Goal: Task Accomplishment & Management: Complete application form

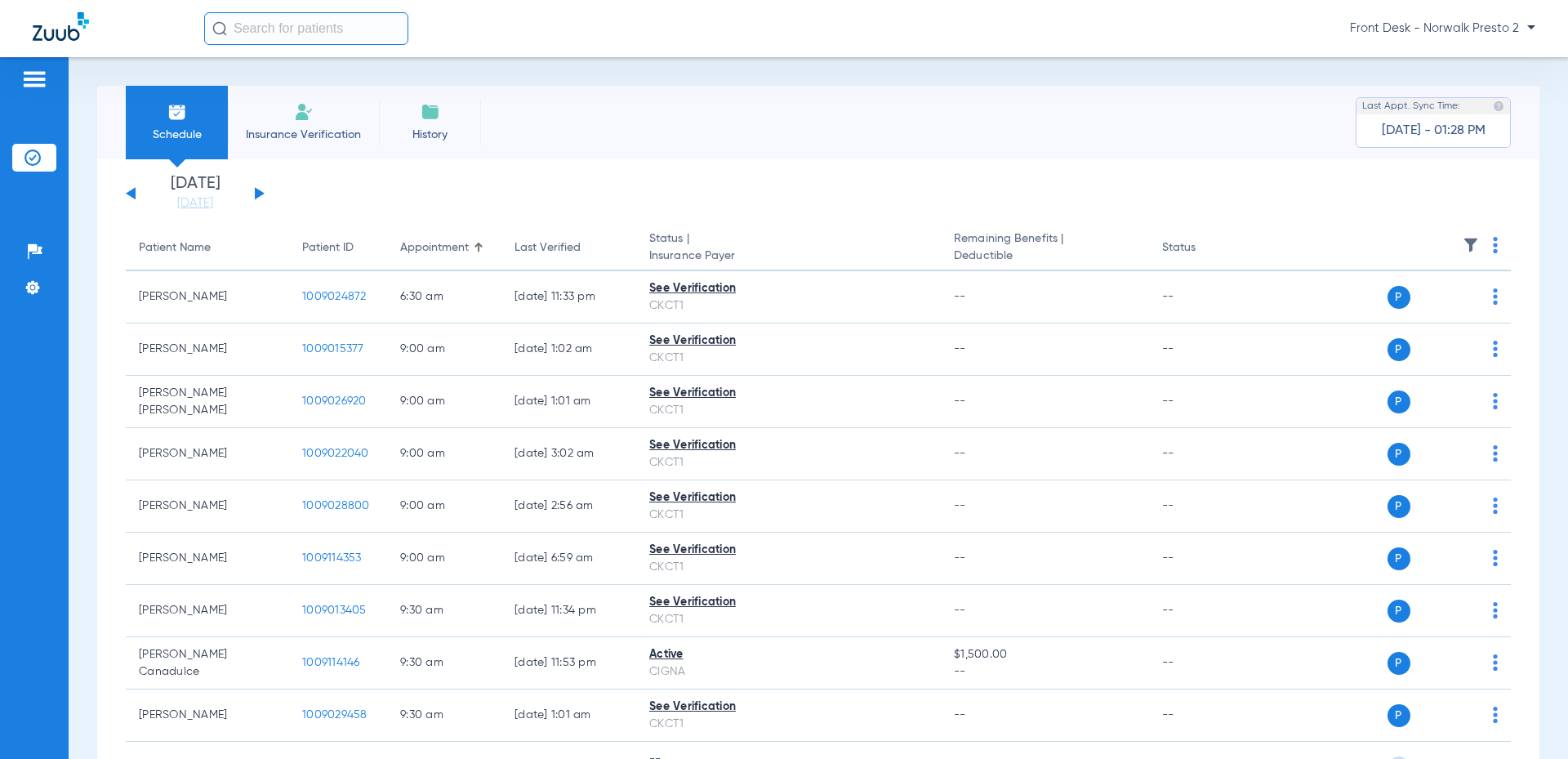
click at [289, 118] on li "Insurance Verification" at bounding box center [303, 123] width 151 height 73
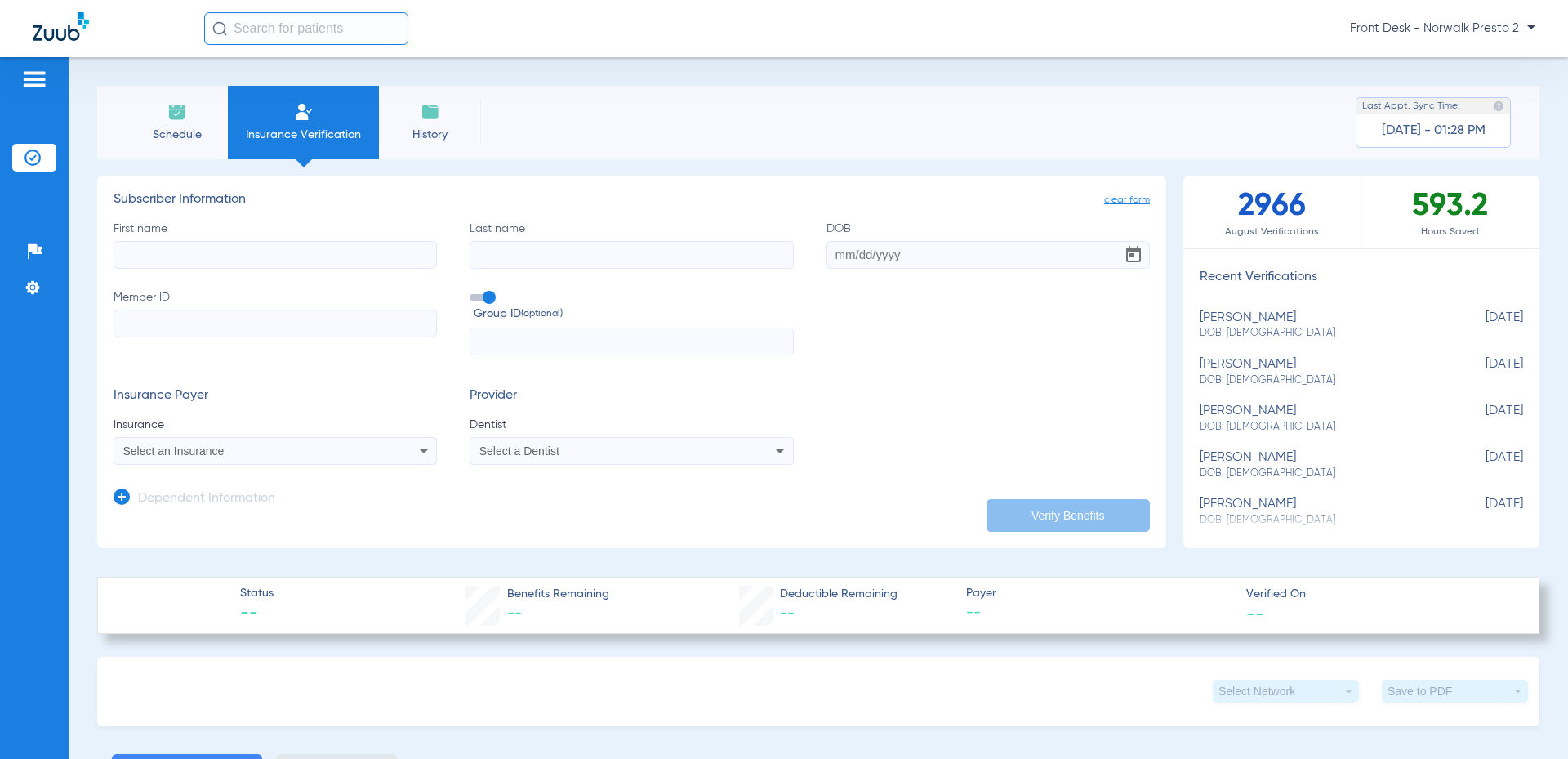
click at [167, 243] on input "First name" at bounding box center [275, 254] width 323 height 28
click at [418, 130] on span "History" at bounding box center [430, 134] width 78 height 16
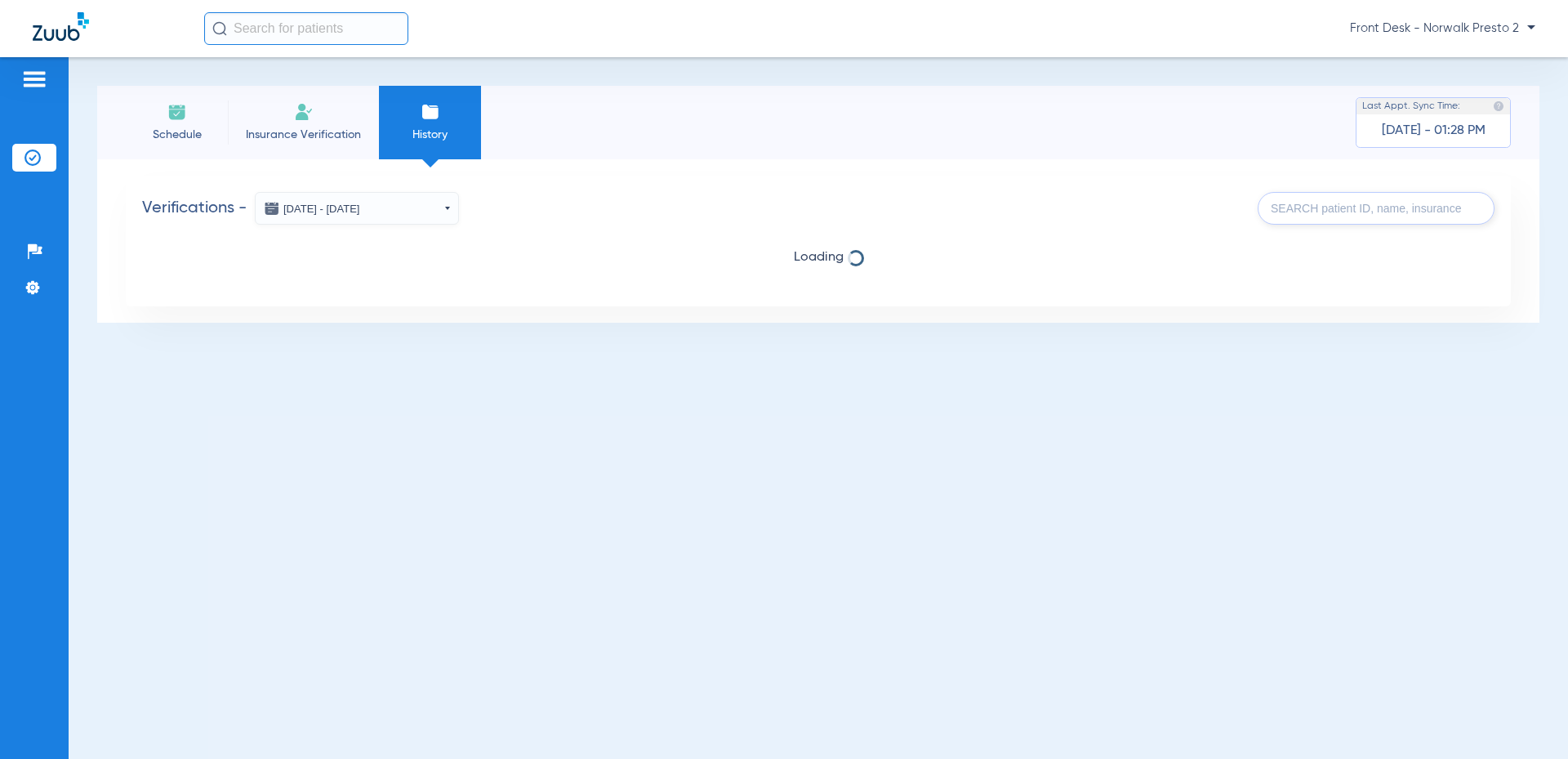
click at [291, 115] on li "Insurance Verification" at bounding box center [303, 123] width 151 height 73
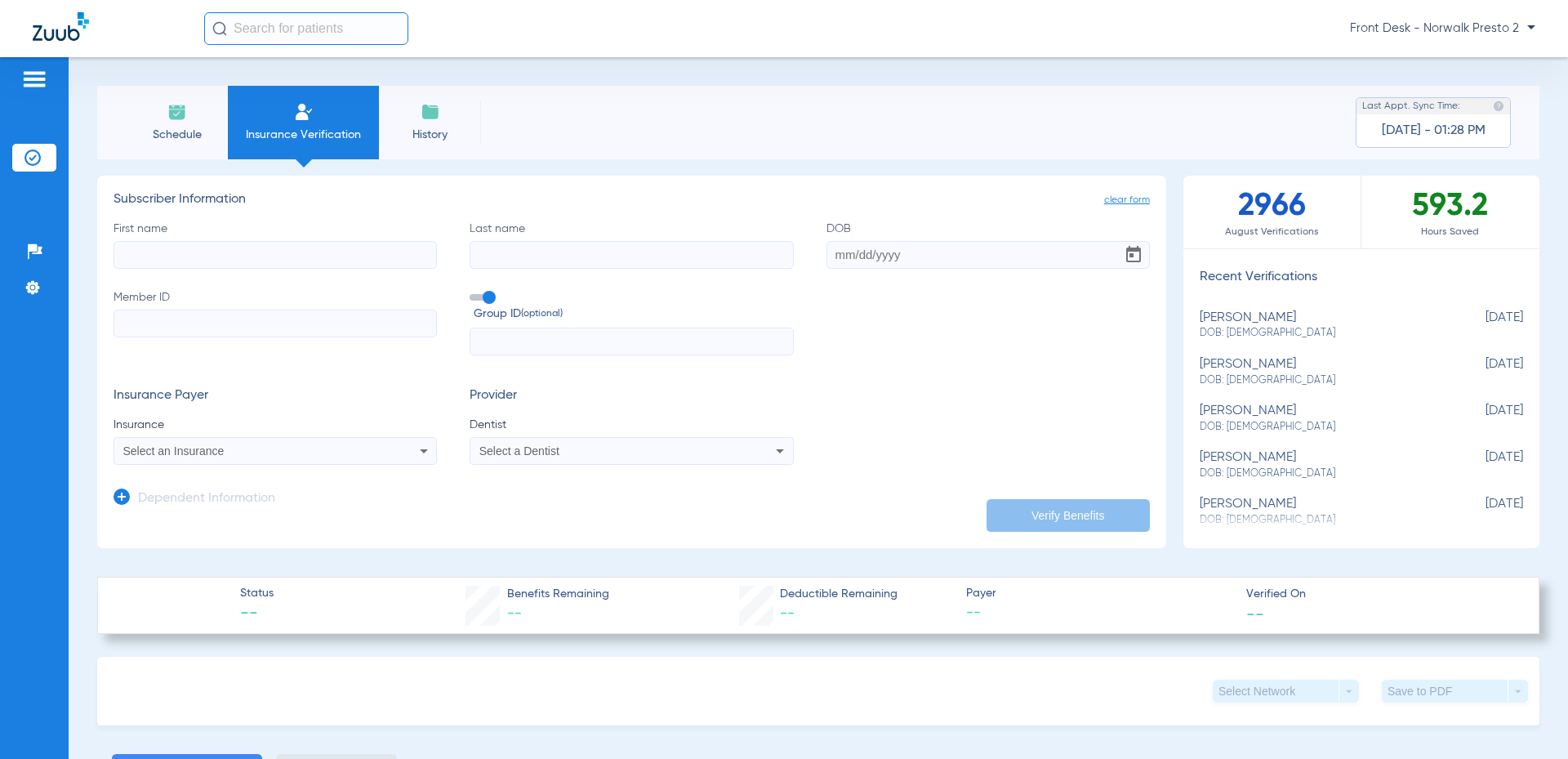
click at [232, 252] on input "First name" at bounding box center [275, 254] width 323 height 28
click at [210, 252] on input "First name Required" at bounding box center [275, 254] width 323 height 28
type input "sariyah"
type input "[PERSON_NAME]"
click at [882, 241] on input "DOB" at bounding box center [987, 254] width 323 height 28
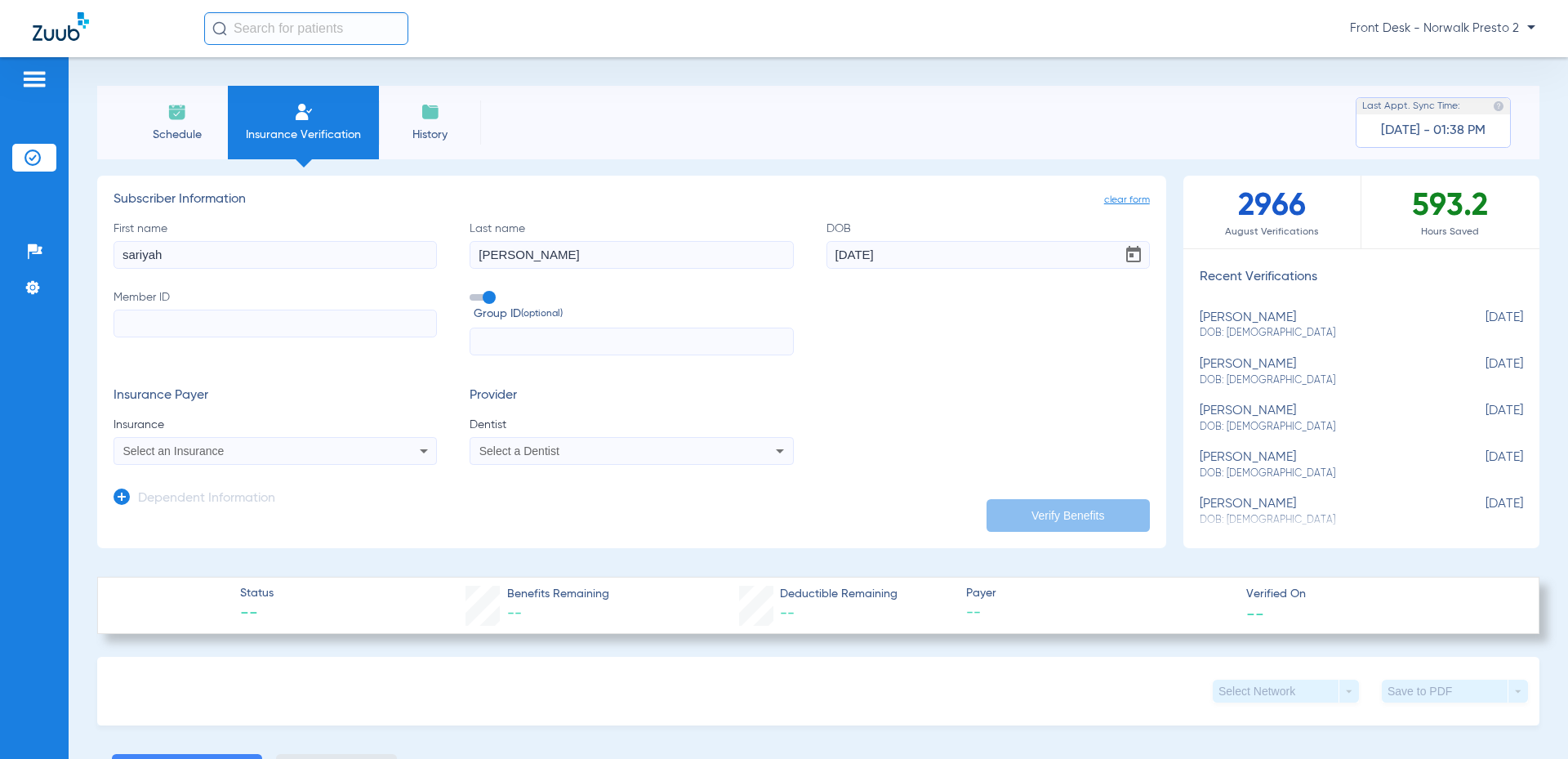
type input "[DATE]"
click at [253, 311] on input "Member ID" at bounding box center [275, 323] width 323 height 28
type input "105990841"
click at [242, 462] on mat-select "Select an Insurance" at bounding box center [275, 450] width 323 height 28
click at [225, 456] on div "Select an Insurance" at bounding box center [245, 450] width 244 height 12
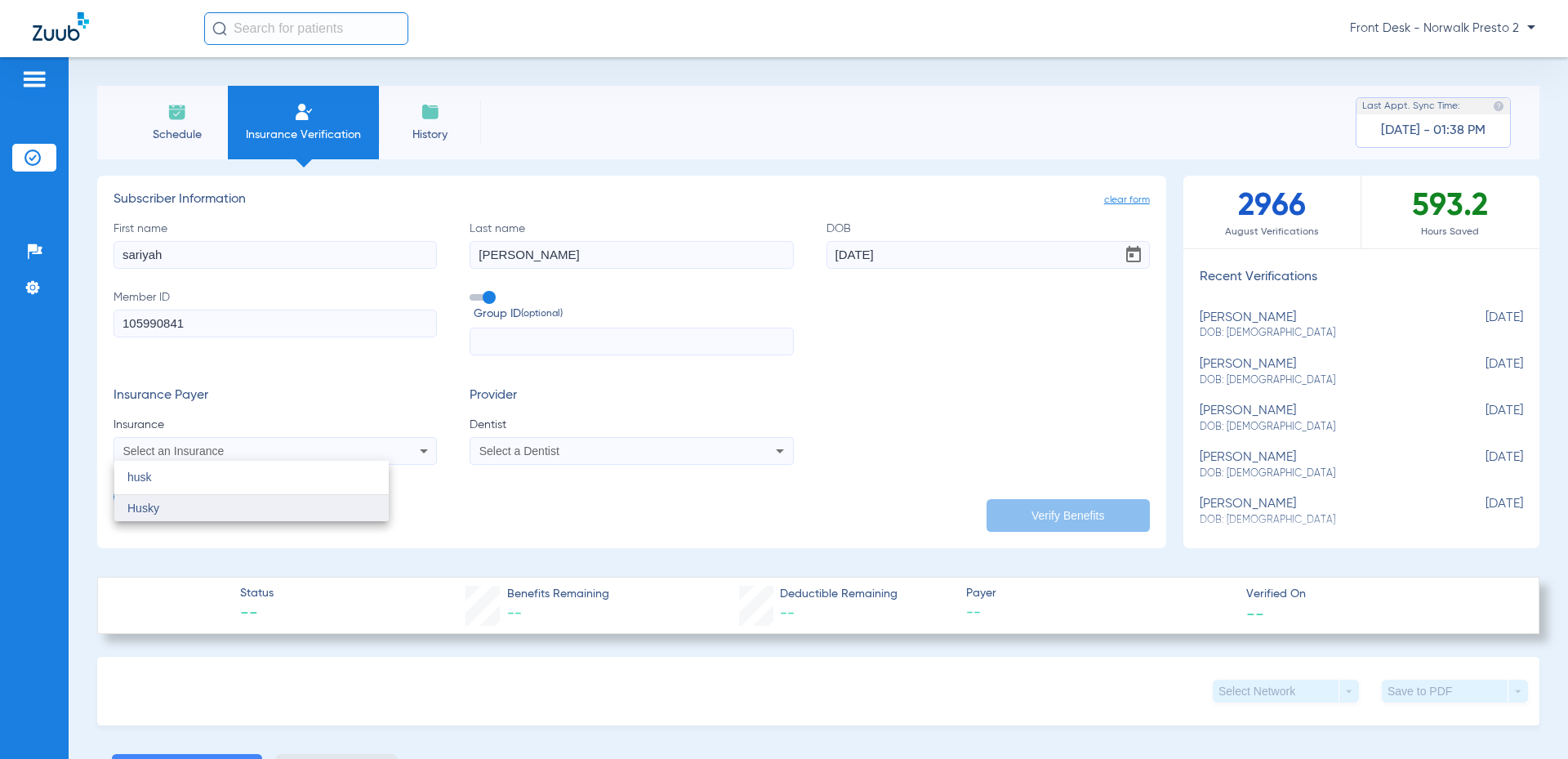
type input "husk"
click at [204, 496] on mat-option "Husky" at bounding box center [251, 507] width 275 height 26
click at [521, 453] on span "Select a Dentist" at bounding box center [519, 450] width 80 height 13
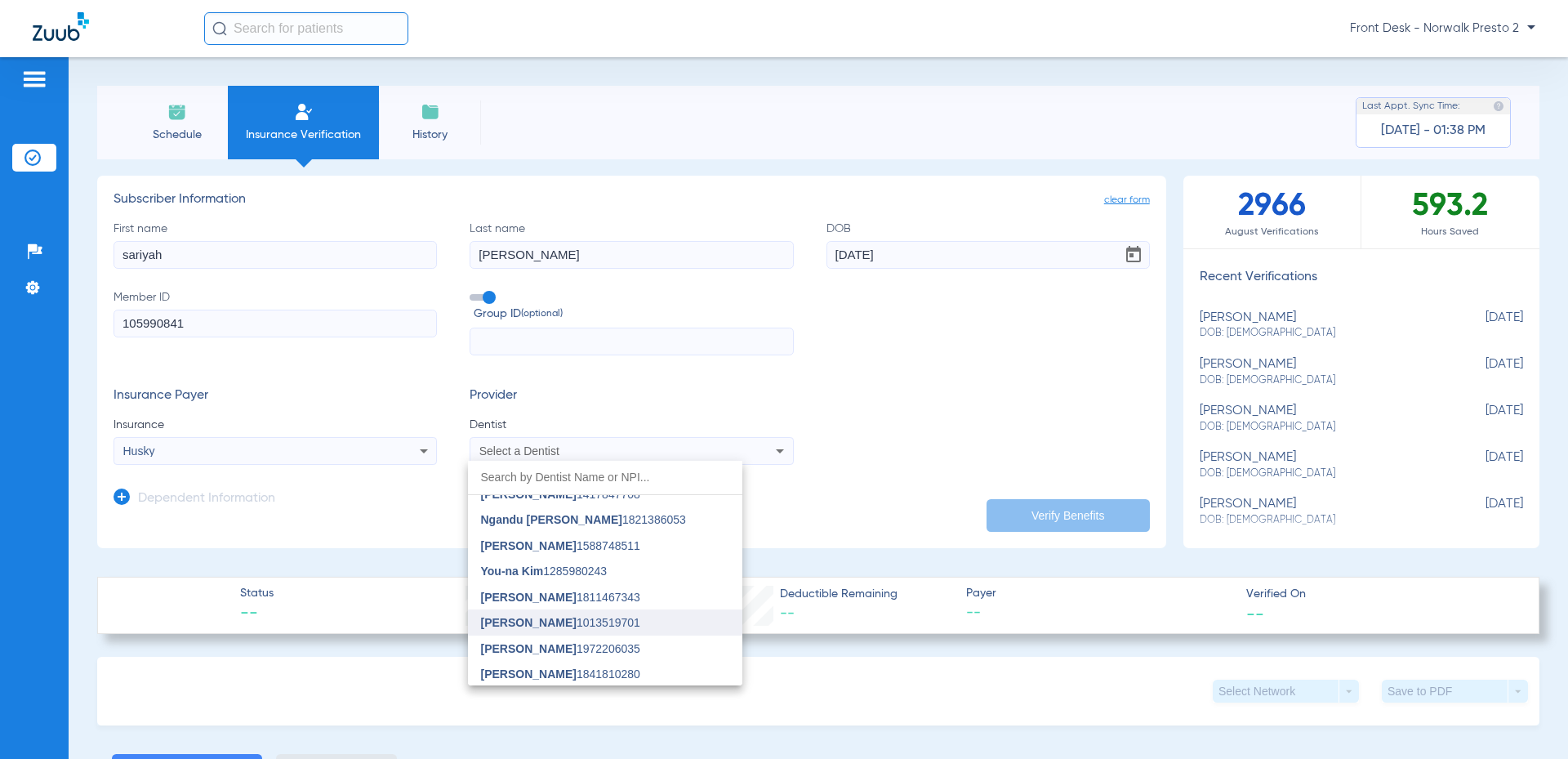
scroll to position [402, 0]
click at [645, 520] on span "Ngandu [PERSON_NAME] 1821386053" at bounding box center [583, 517] width 205 height 12
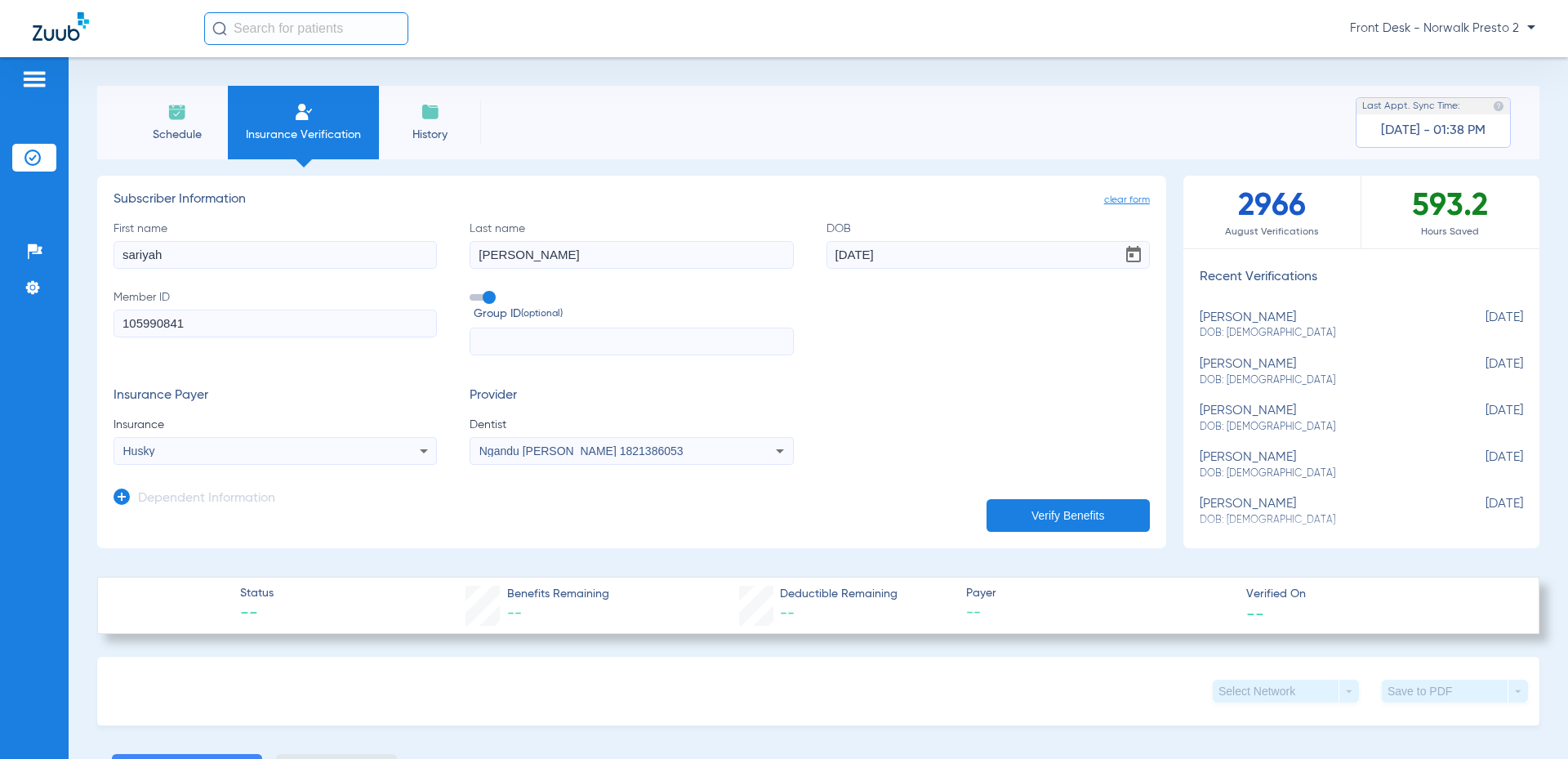
click at [1053, 503] on button "Verify Benefits" at bounding box center [1068, 515] width 163 height 32
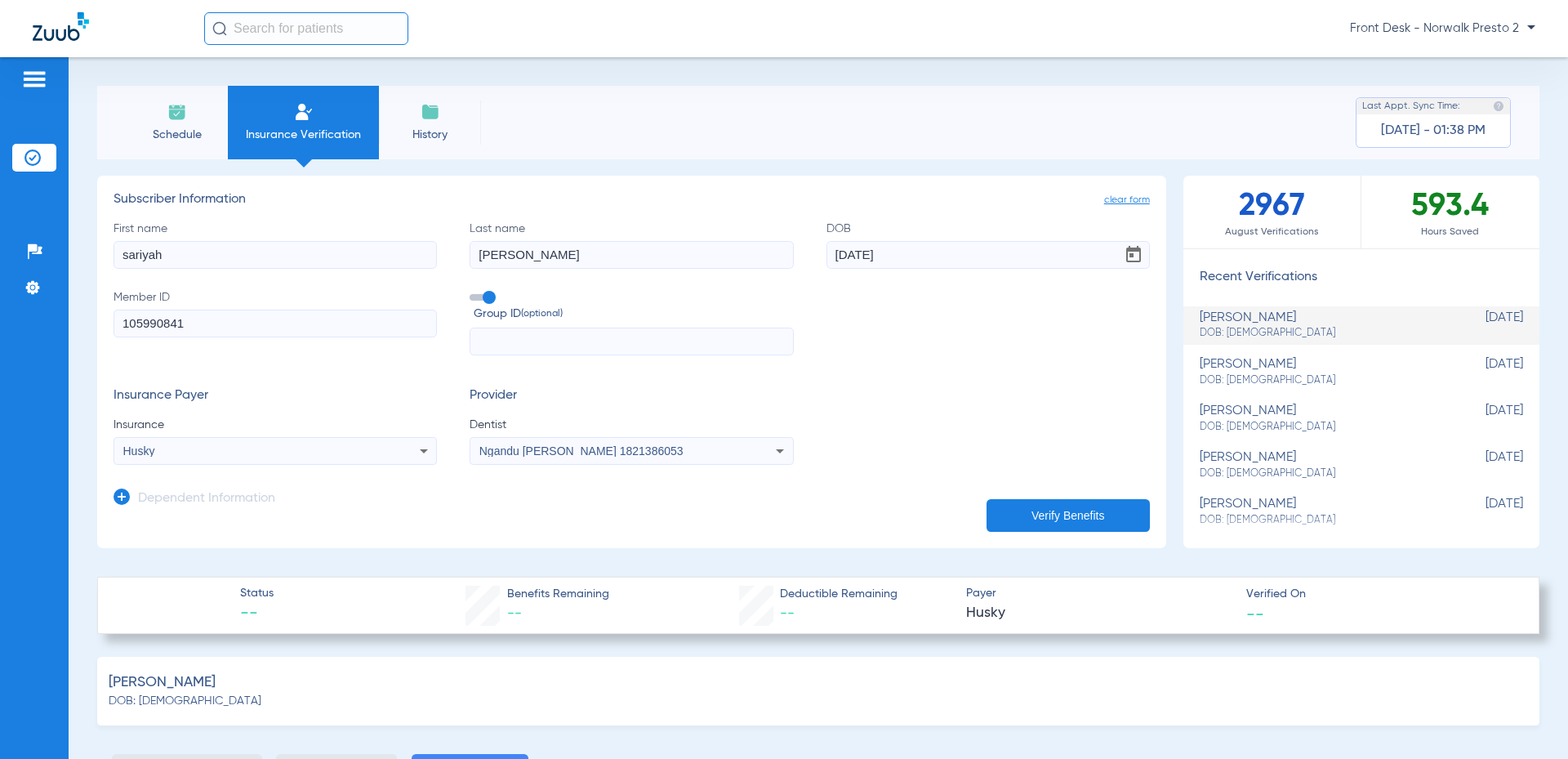
type input "0"
select select "page-width"
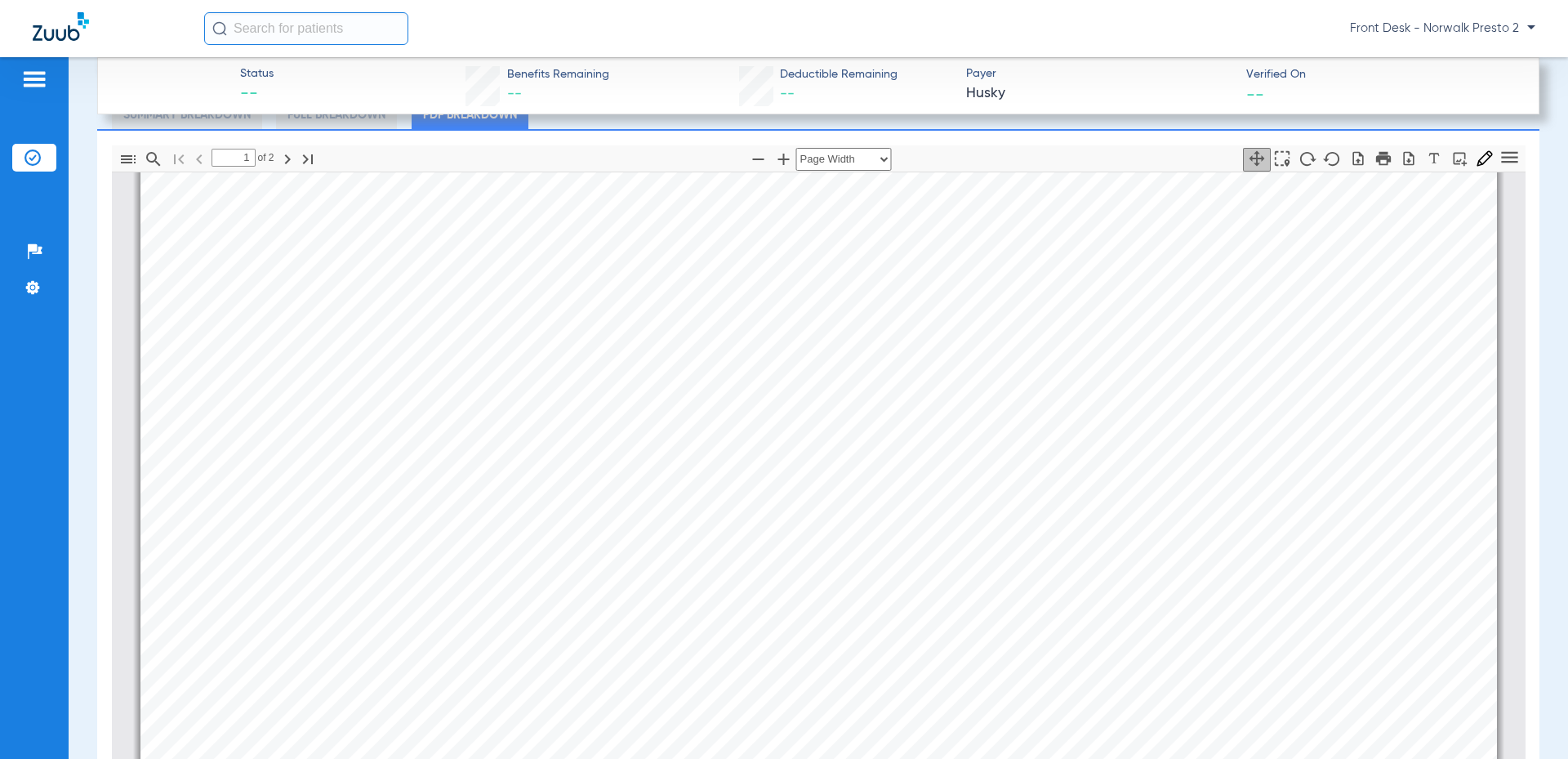
scroll to position [254, 0]
click at [400, 476] on span "Deductible Information" at bounding box center [345, 469] width 223 height 21
click at [806, 384] on section "Page ⁨1⁩" at bounding box center [814, 385] width 152 height 15
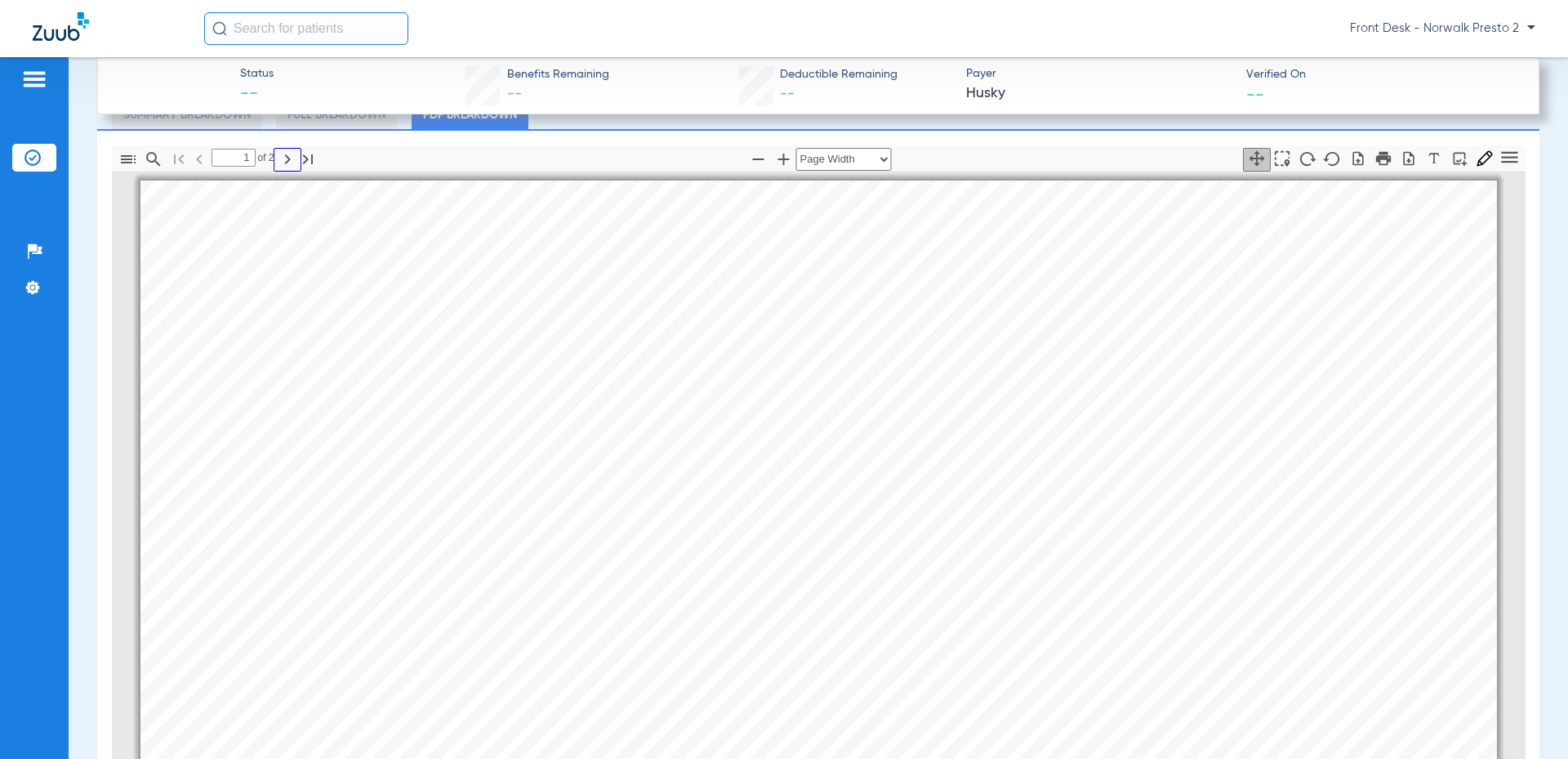
click at [292, 158] on icon "button" at bounding box center [287, 159] width 20 height 20
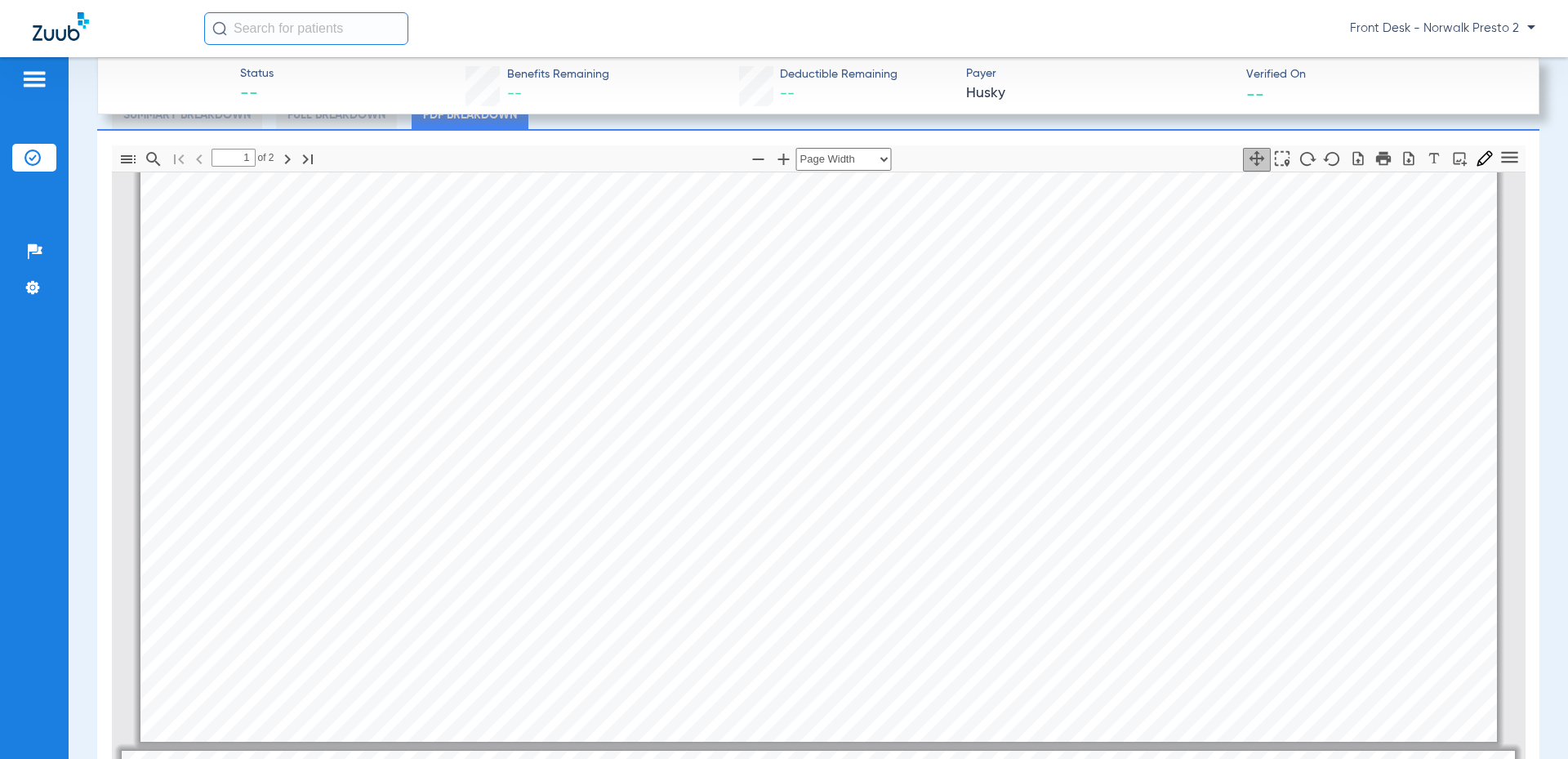
drag, startPoint x: 365, startPoint y: 182, endPoint x: 602, endPoint y: 746, distance: 611.8
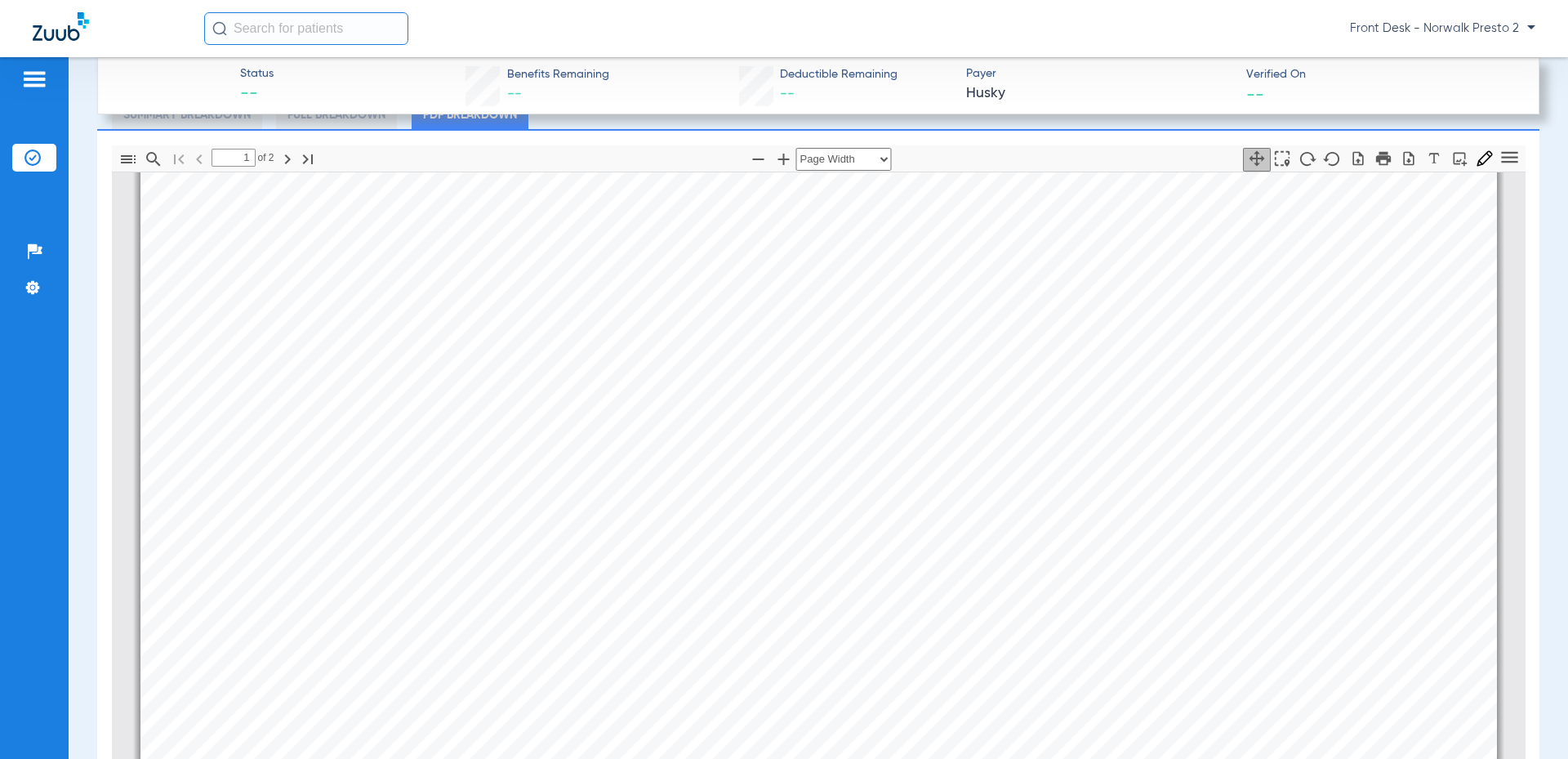
scroll to position [0, 0]
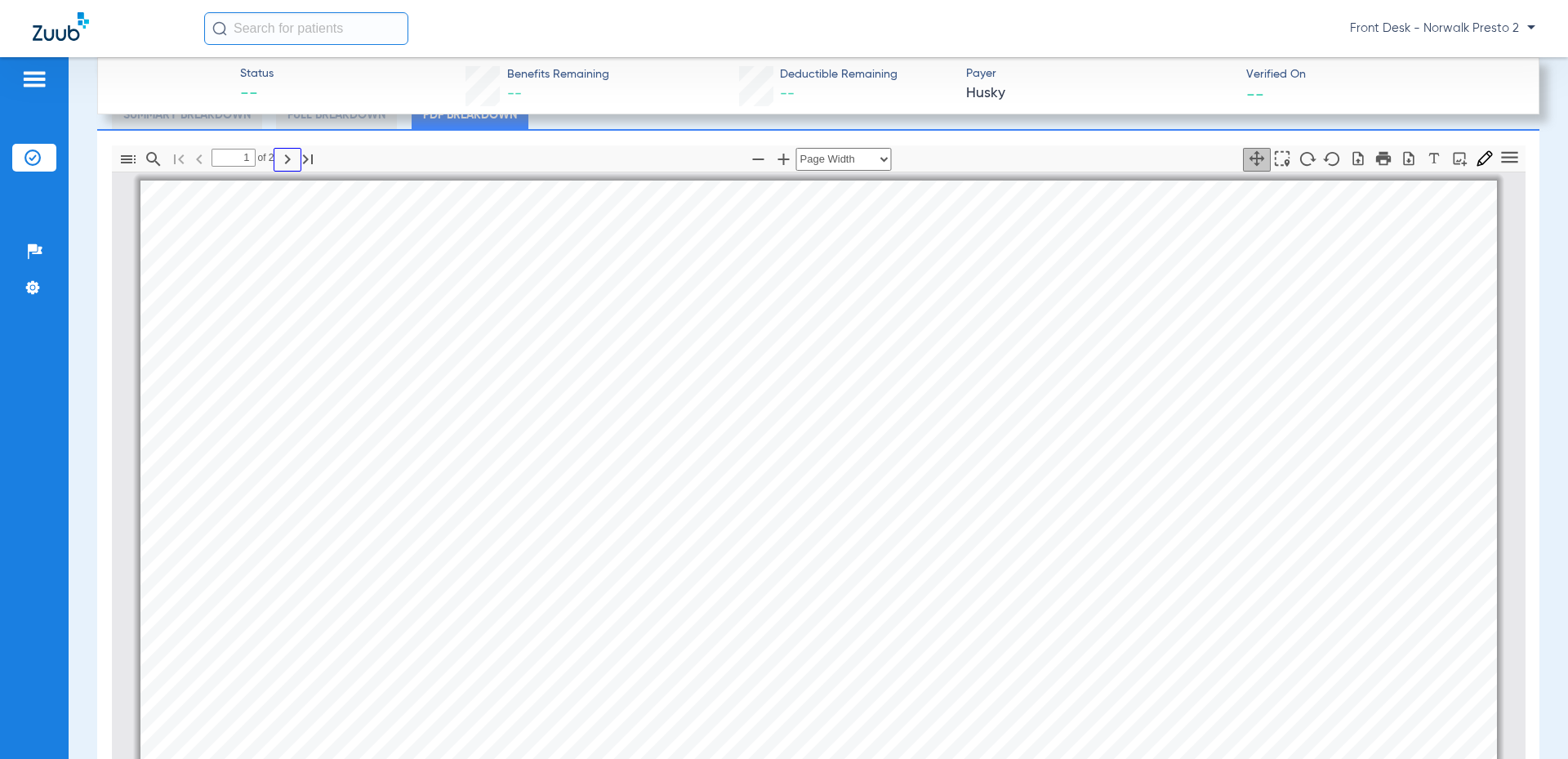
click at [292, 158] on icon "button" at bounding box center [287, 159] width 20 height 20
type input "2"
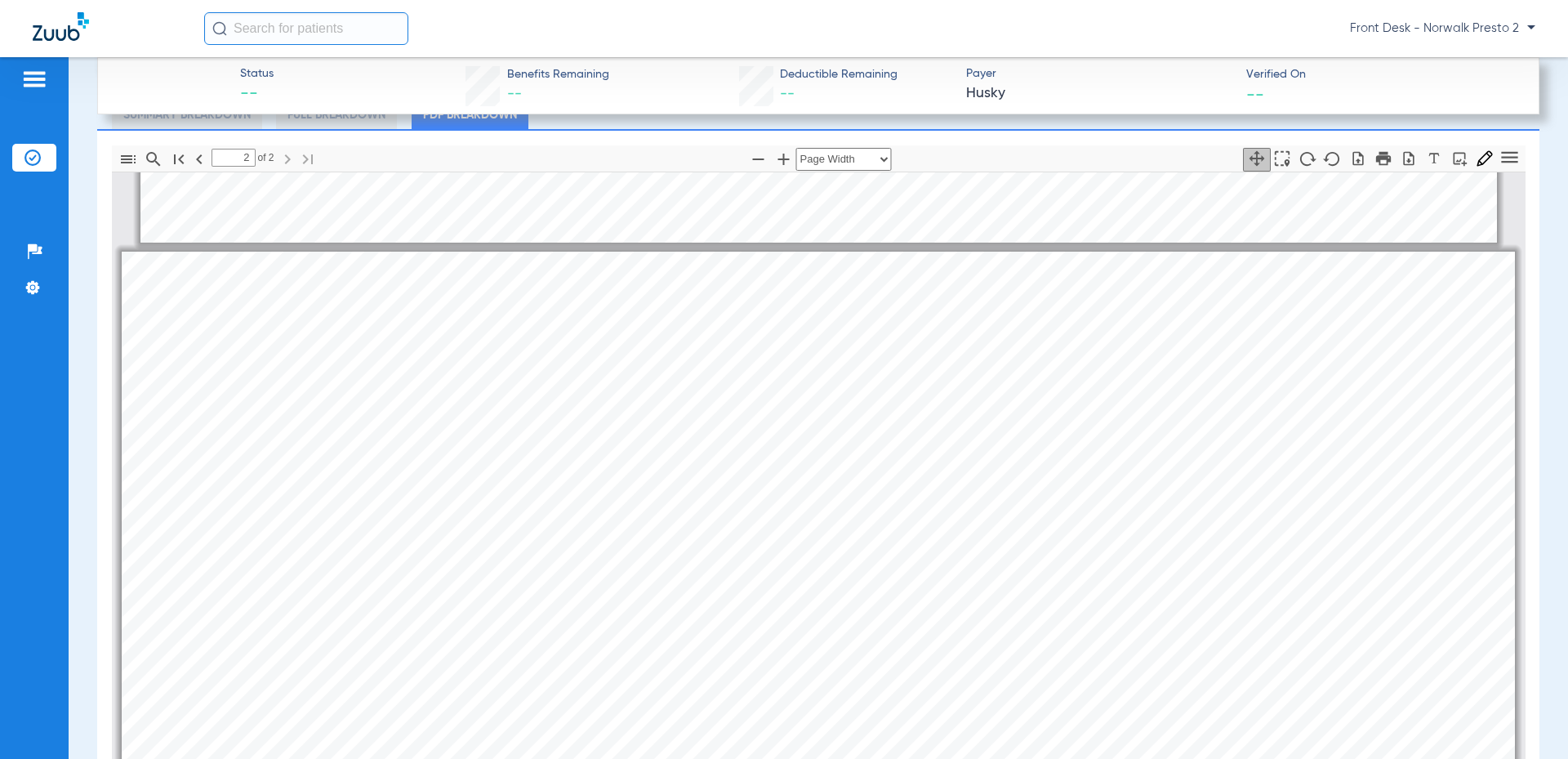
scroll to position [1852, 7]
